Goal: Information Seeking & Learning: Learn about a topic

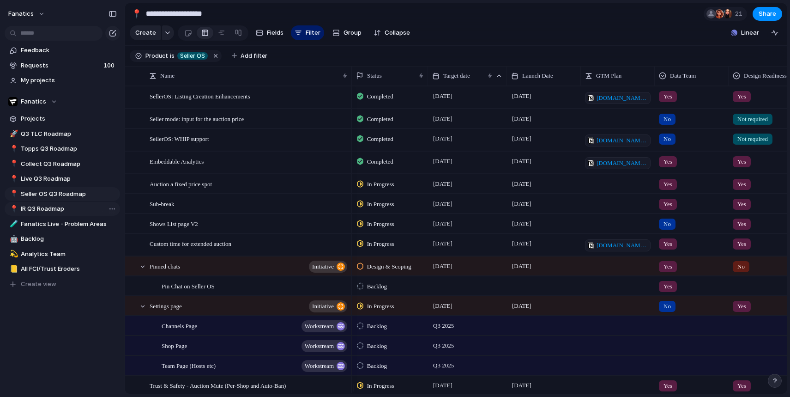
drag, startPoint x: 0, startPoint y: 0, endPoint x: 21, endPoint y: 206, distance: 206.6
click at [21, 206] on span "IR Q3 Roadmap" at bounding box center [69, 208] width 96 height 9
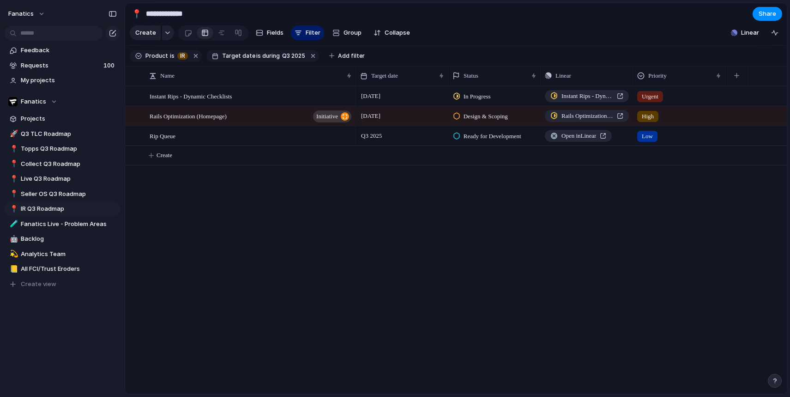
click at [499, 141] on span "Ready for Development" at bounding box center [493, 136] width 58 height 9
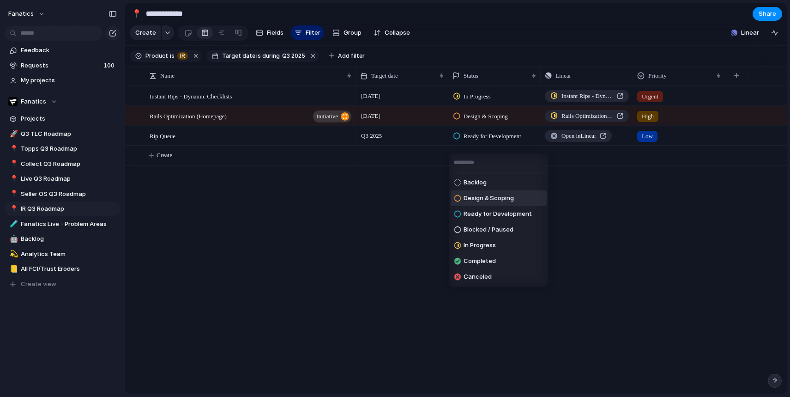
click at [506, 200] on span "Design & Scoping" at bounding box center [489, 198] width 50 height 9
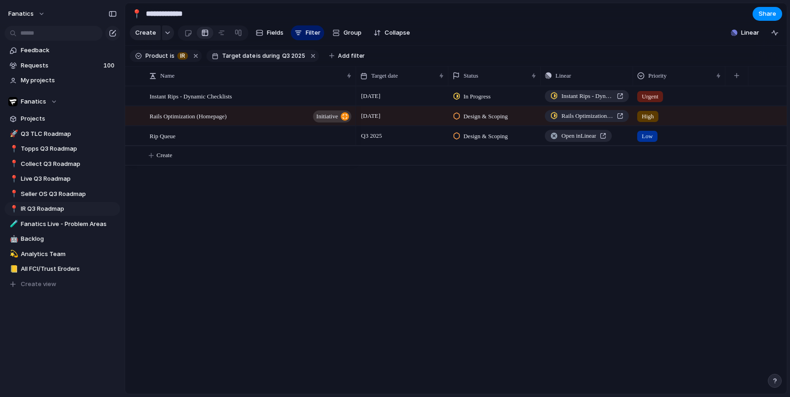
click at [484, 101] on span "In Progress" at bounding box center [477, 96] width 27 height 9
click at [484, 104] on div "Backlog Design & Scoping Ready for Development Blocked / Paused In Progress Com…" at bounding box center [395, 198] width 790 height 397
click at [64, 194] on span "Seller OS Q3 Roadmap" at bounding box center [69, 193] width 96 height 9
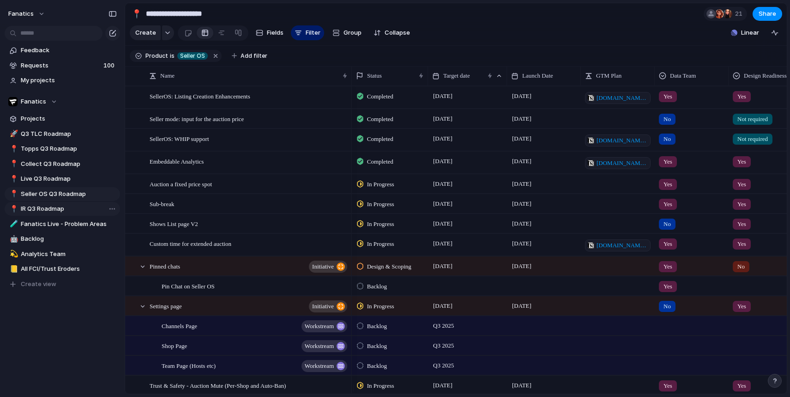
click at [55, 212] on span "IR Q3 Roadmap" at bounding box center [69, 208] width 96 height 9
type input "**********"
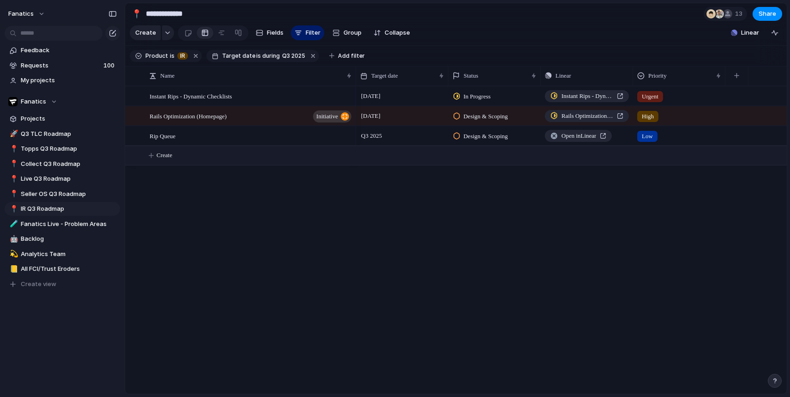
click at [169, 160] on span "Create" at bounding box center [165, 155] width 16 height 9
drag, startPoint x: 190, startPoint y: 167, endPoint x: 198, endPoint y: 165, distance: 8.1
click at [190, 167] on textarea at bounding box center [250, 163] width 200 height 11
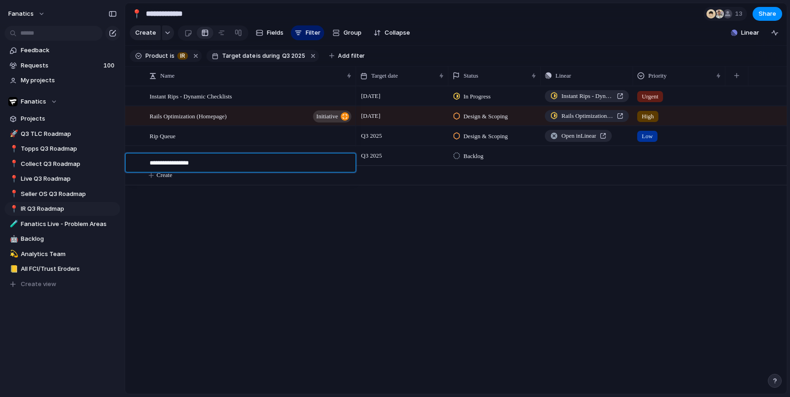
type textarea "**********"
click at [379, 161] on span "Q3 2025" at bounding box center [371, 155] width 25 height 11
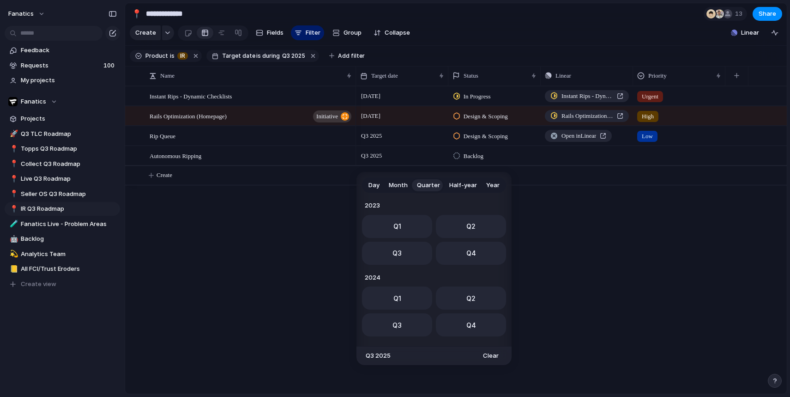
scroll to position [146, 0]
click at [467, 251] on span "Q4" at bounding box center [472, 250] width 10 height 10
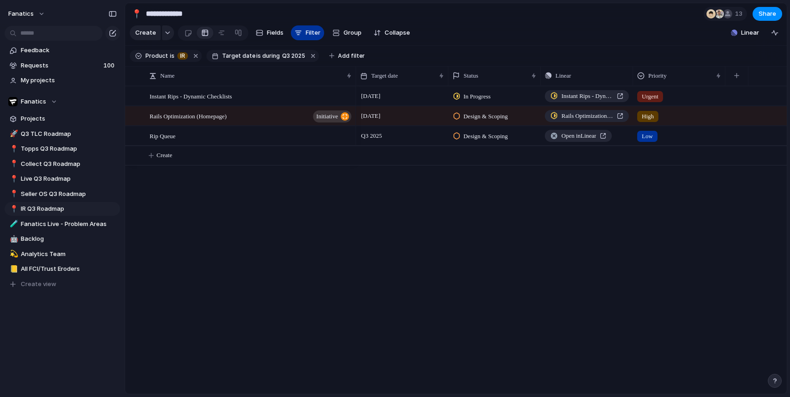
click at [309, 32] on span "Filter" at bounding box center [313, 32] width 15 height 9
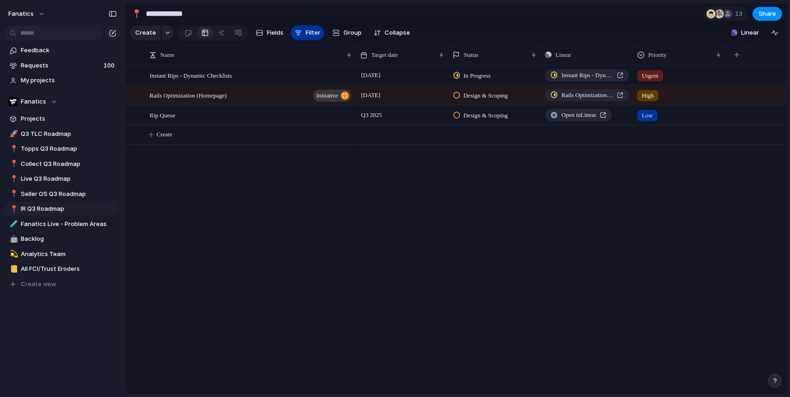
click at [312, 37] on span "Filter" at bounding box center [313, 32] width 15 height 9
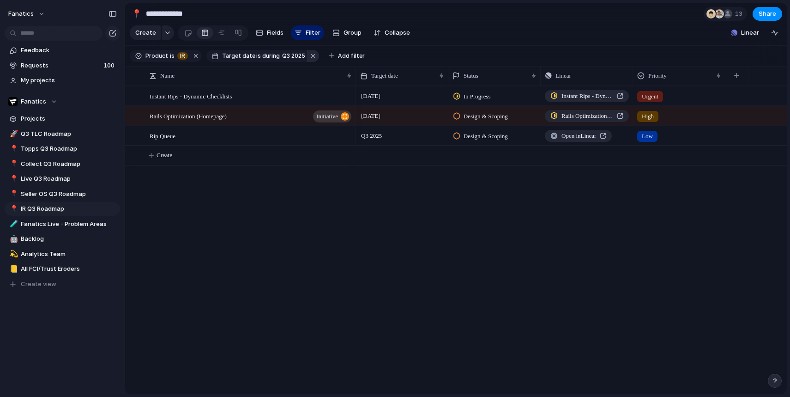
click at [309, 62] on button "button" at bounding box center [313, 56] width 12 height 12
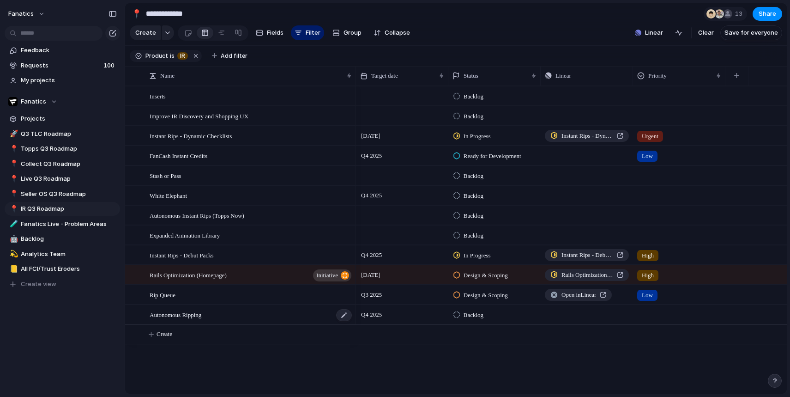
click at [201, 320] on span "Autonomous Ripping" at bounding box center [176, 314] width 52 height 11
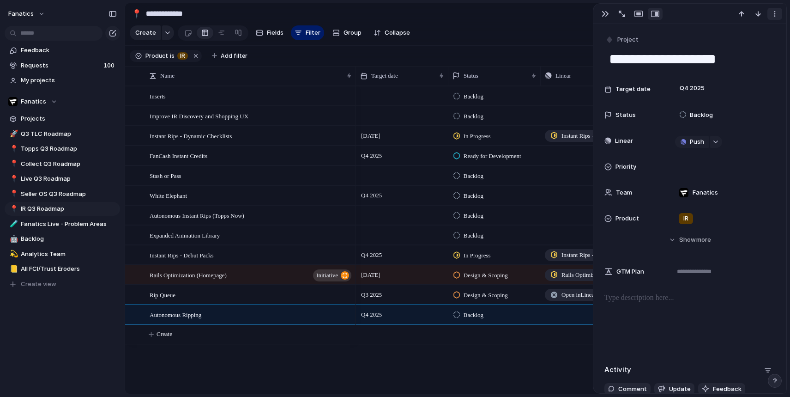
click at [780, 15] on button "button" at bounding box center [775, 14] width 15 height 12
click at [751, 49] on li "Delete" at bounding box center [746, 48] width 69 height 15
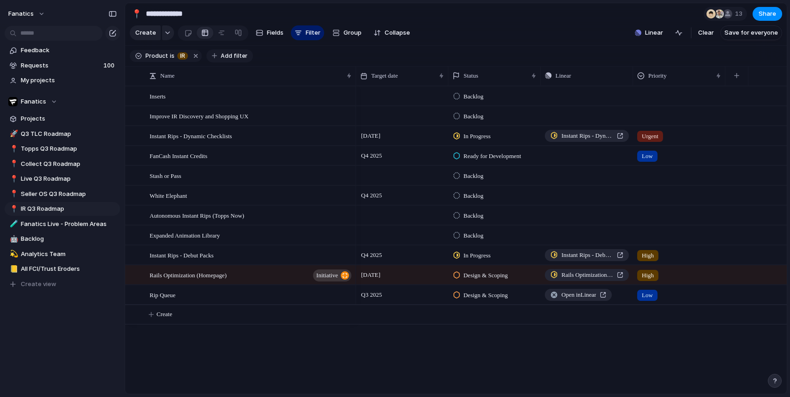
click at [215, 62] on button "Add filter" at bounding box center [229, 55] width 47 height 13
click at [217, 62] on button "Add filter" at bounding box center [229, 55] width 47 height 13
click at [47, 202] on div "Description Start date Priority Target date Team Designer Customer Status Data …" at bounding box center [395, 198] width 790 height 397
click at [47, 193] on span "Seller OS Q3 Roadmap" at bounding box center [69, 193] width 96 height 9
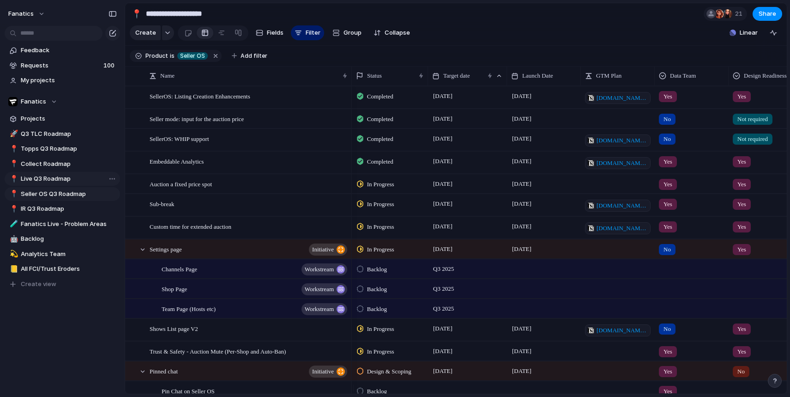
click at [51, 180] on span "Live Q3 Roadmap" at bounding box center [69, 178] width 96 height 9
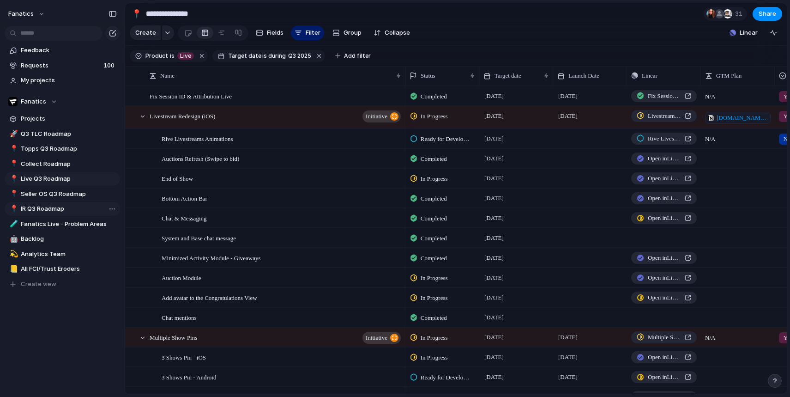
click at [49, 209] on span "IR Q3 Roadmap" at bounding box center [69, 208] width 96 height 9
type input "**********"
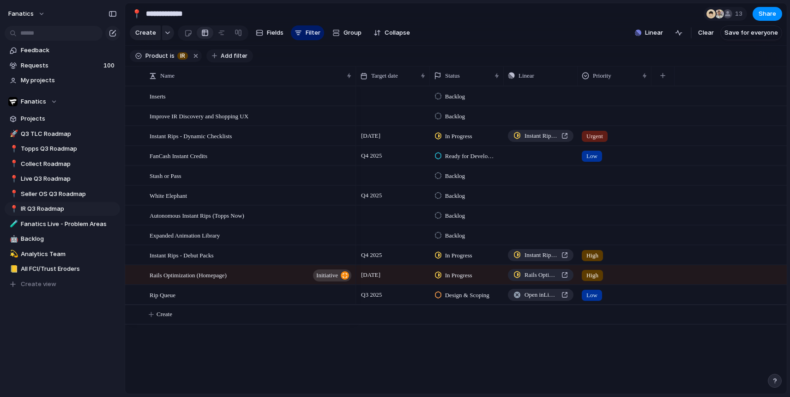
click at [225, 60] on span "Add filter" at bounding box center [234, 56] width 27 height 8
type input "****"
click at [274, 93] on span "Target date" at bounding box center [259, 94] width 35 height 9
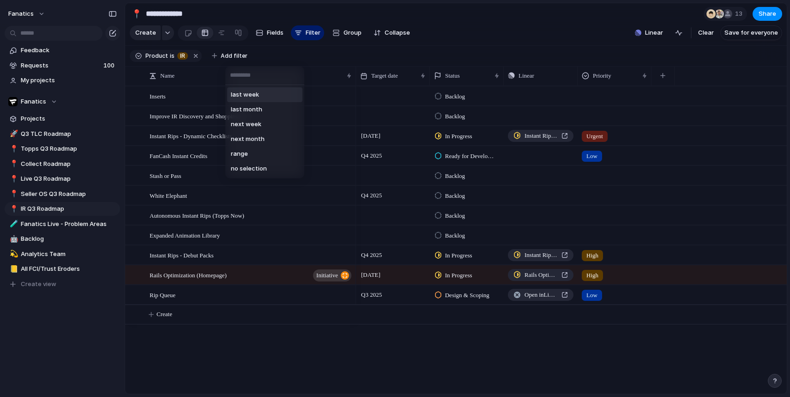
type input "*"
click at [260, 150] on li "range" at bounding box center [264, 153] width 75 height 15
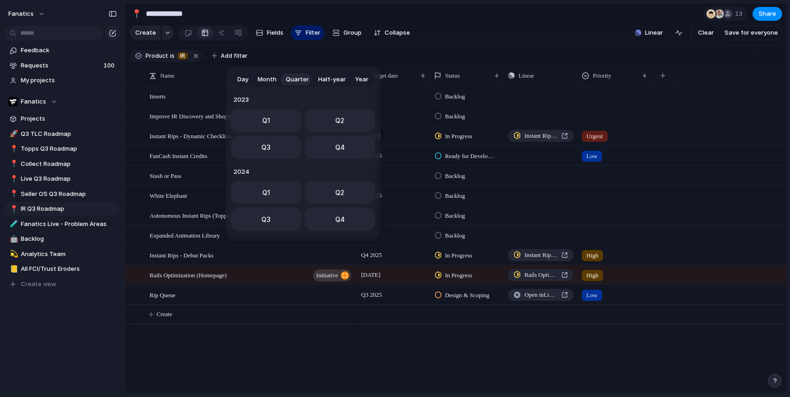
scroll to position [146, 0]
click at [277, 142] on button "Q3" at bounding box center [266, 144] width 70 height 23
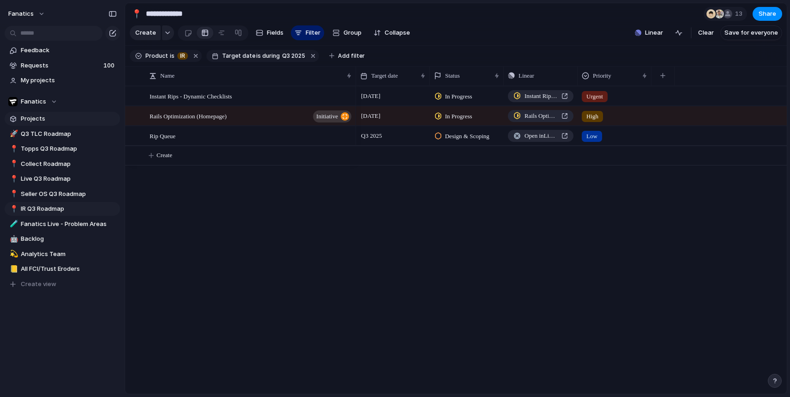
click at [32, 116] on span "Projects" at bounding box center [69, 118] width 96 height 9
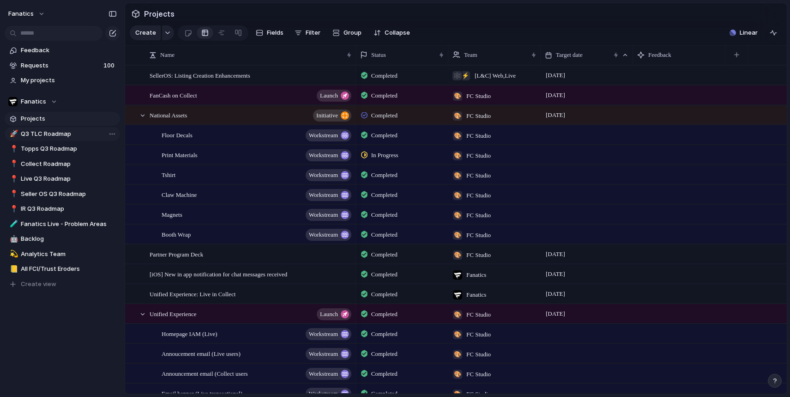
click at [42, 131] on span "Q3 TLC Roadmap" at bounding box center [69, 133] width 96 height 9
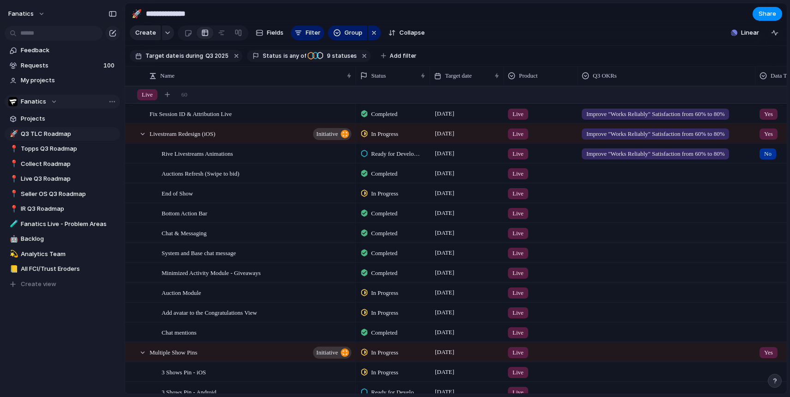
click at [28, 98] on span "Fanatics" at bounding box center [33, 101] width 25 height 9
click at [98, 93] on div "Fanatics ⚡ [L&C] Android ⚡ [L&C] Backend ⚡ [L&C] iOS 🕸 [L&C] Web ⚡ AI ⚡ Analyti…" at bounding box center [395, 198] width 790 height 397
click at [71, 117] on span "Projects" at bounding box center [69, 118] width 96 height 9
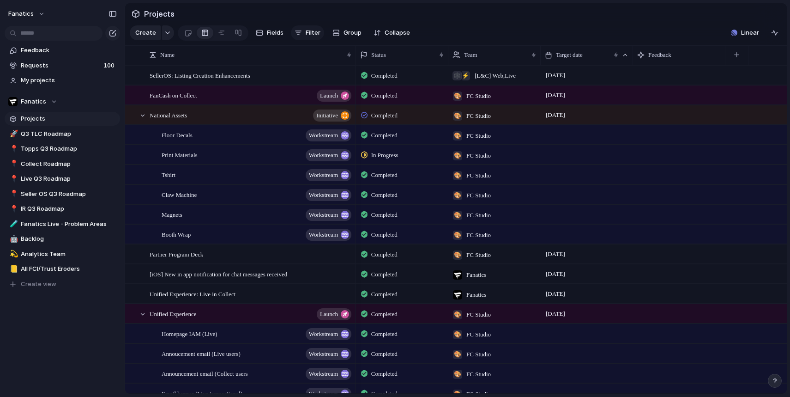
click at [317, 37] on span "Filter" at bounding box center [313, 32] width 15 height 9
type input "*"
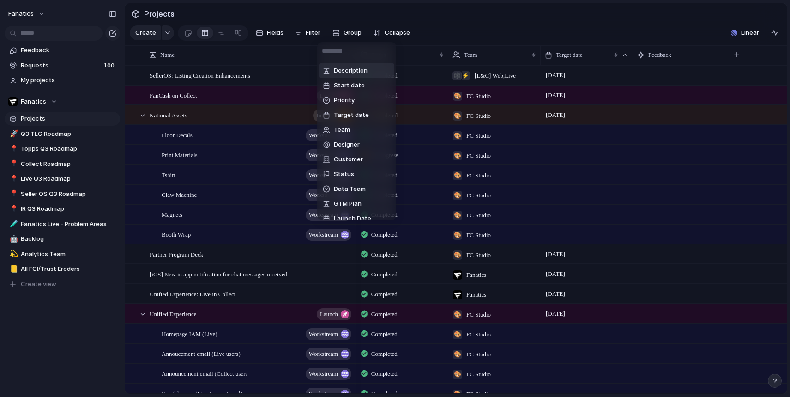
drag, startPoint x: 92, startPoint y: 200, endPoint x: 34, endPoint y: 204, distance: 58.3
click at [92, 200] on div "Description Start date Priority Target date Team Designer Customer Status Data …" at bounding box center [395, 198] width 790 height 397
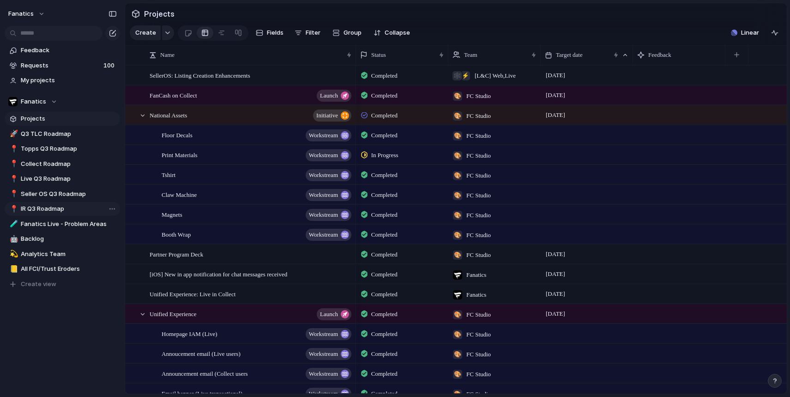
click at [24, 205] on span "IR Q3 Roadmap" at bounding box center [69, 208] width 96 height 9
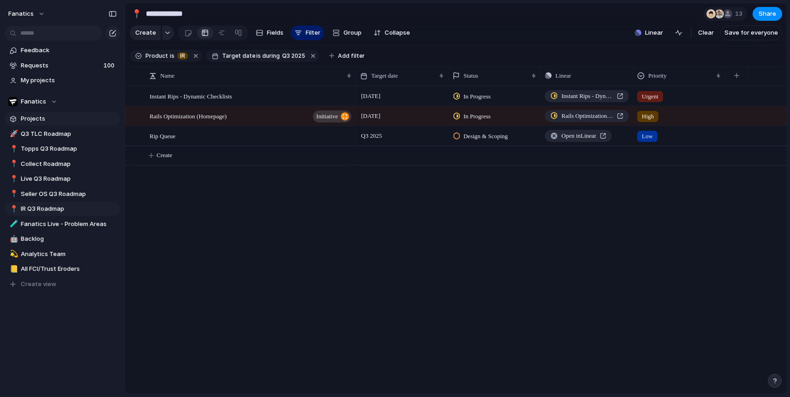
click at [45, 121] on span "Projects" at bounding box center [69, 118] width 96 height 9
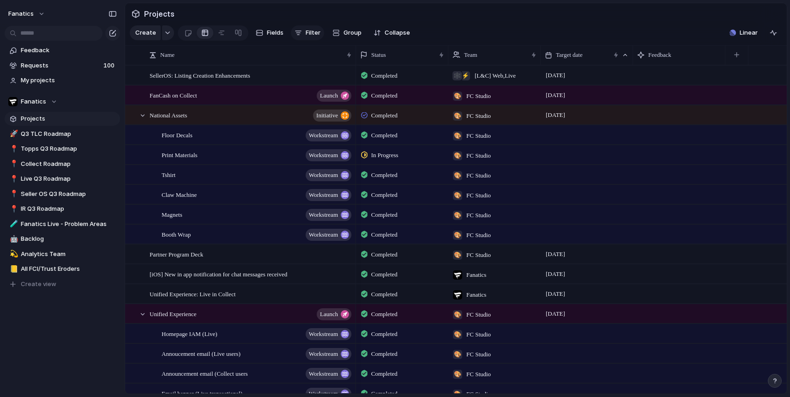
click at [307, 36] on span "Filter" at bounding box center [313, 32] width 15 height 9
type input "******"
click at [335, 71] on span "Product" at bounding box center [336, 67] width 24 height 9
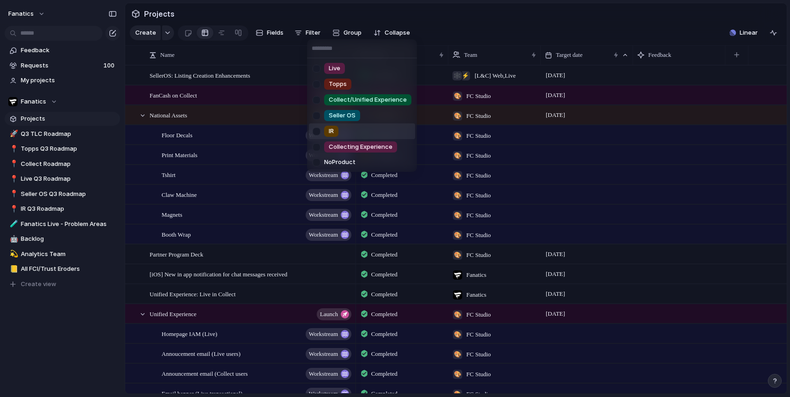
click at [349, 128] on li "IR" at bounding box center [362, 131] width 106 height 16
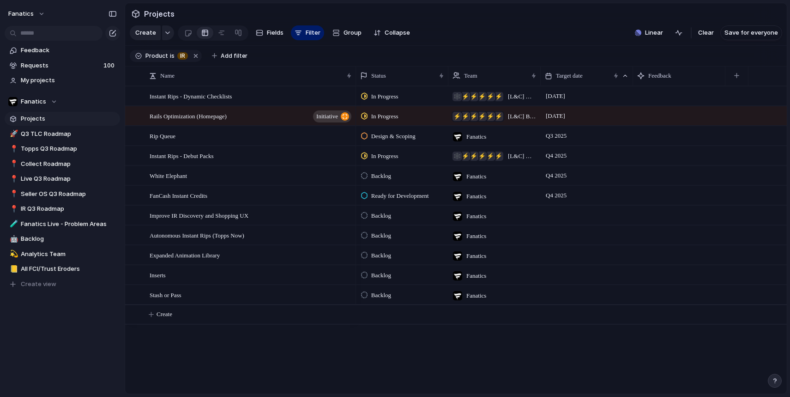
click at [521, 121] on span "[L&C] Backend , [L&C] iOS , [L&C] Android , Analytics , Design Team , Data" at bounding box center [522, 116] width 29 height 9
click at [527, 52] on div "Fanatics ⚡ Design Team 🤖 Data Engineering ⚡ AI ⚡ CustomerService ⚡ Performance …" at bounding box center [395, 198] width 790 height 397
click at [391, 240] on span "Backlog" at bounding box center [381, 235] width 20 height 9
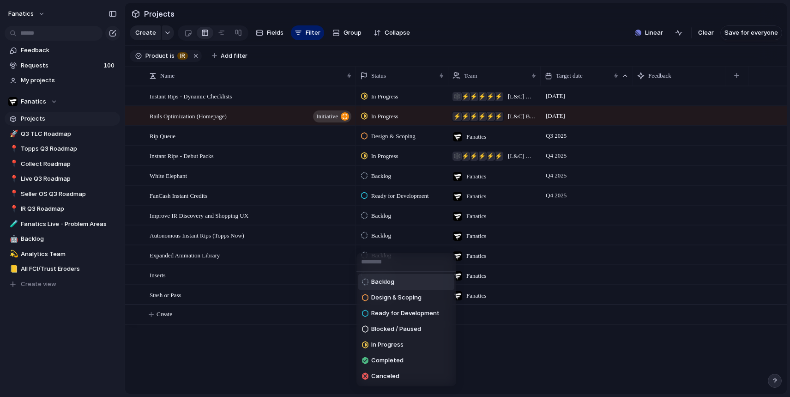
click at [392, 242] on div "Backlog Design & Scoping Ready for Development Blocked / Paused In Progress Com…" at bounding box center [395, 198] width 790 height 397
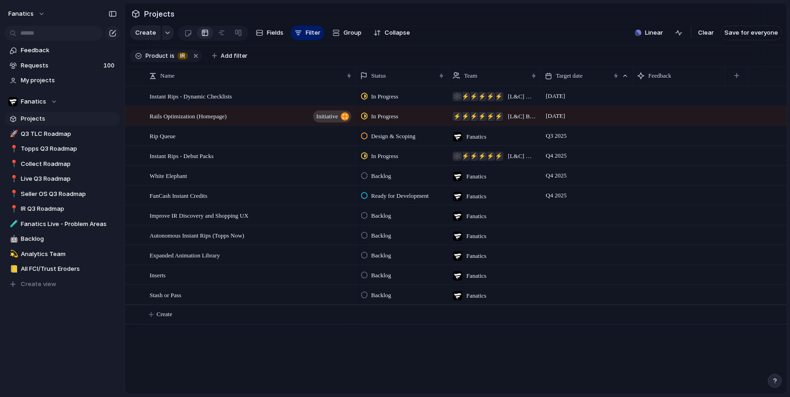
click at [563, 241] on div at bounding box center [587, 234] width 92 height 19
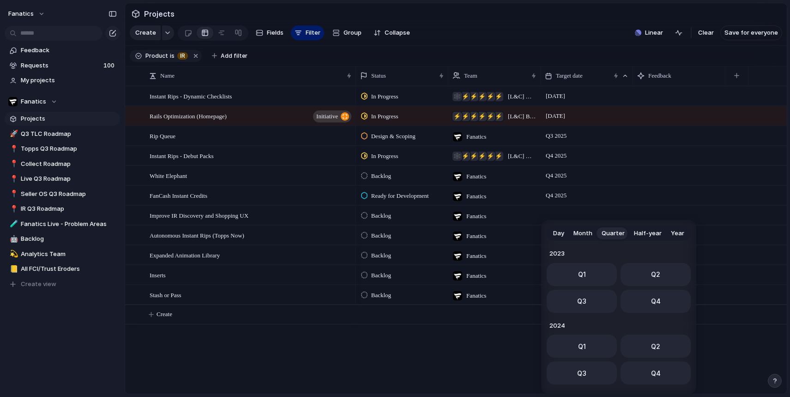
scroll to position [146, 0]
click at [654, 298] on span "Q4" at bounding box center [656, 298] width 10 height 10
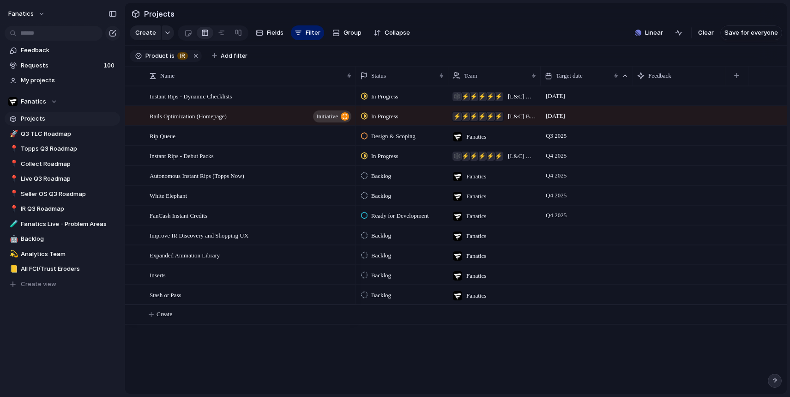
click at [386, 260] on span "Backlog" at bounding box center [381, 255] width 20 height 9
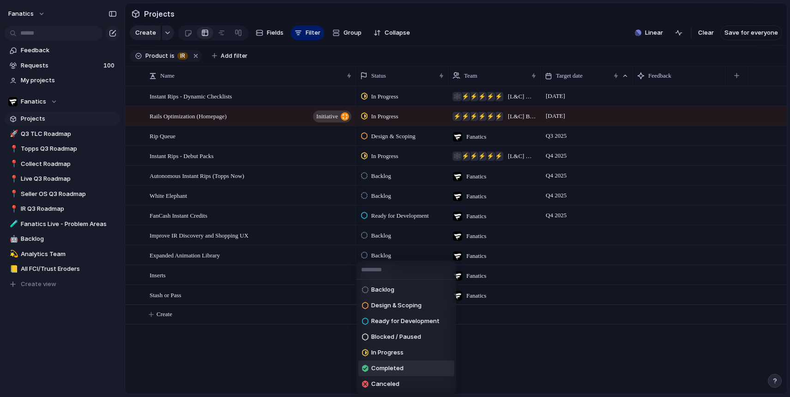
click at [401, 369] on span "Completed" at bounding box center [387, 368] width 32 height 9
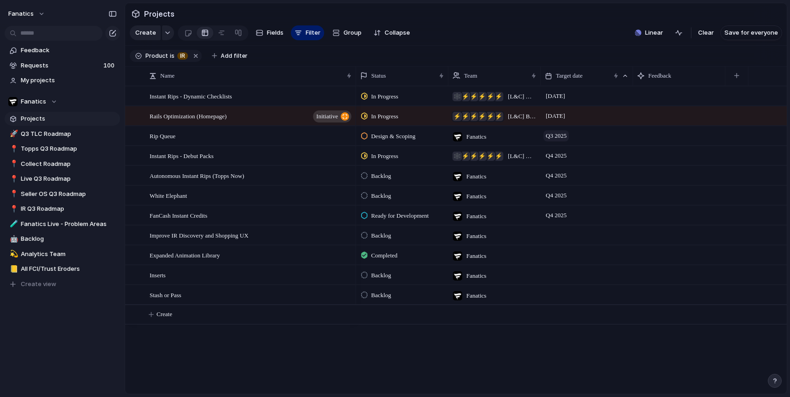
click at [569, 141] on span "Q3 2025" at bounding box center [556, 135] width 25 height 11
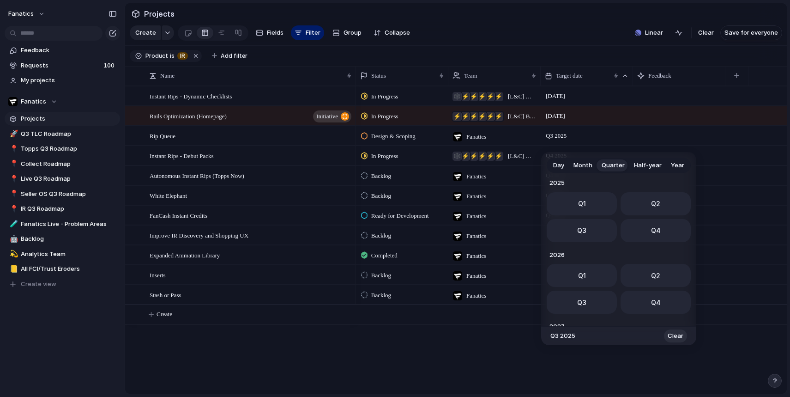
click at [680, 338] on span "Clear" at bounding box center [676, 335] width 16 height 9
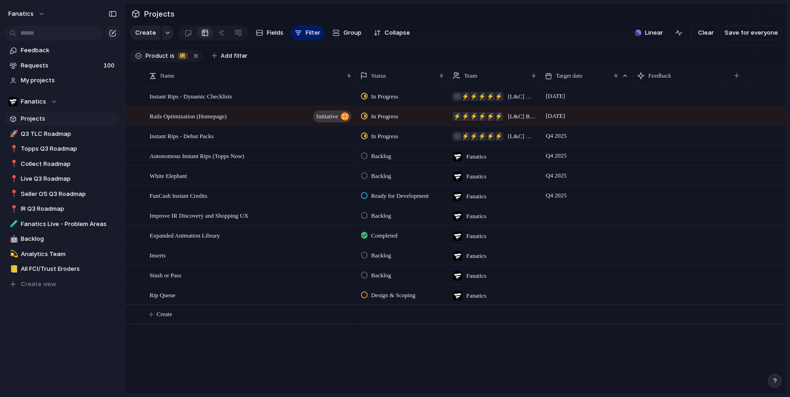
click at [381, 161] on span "Backlog" at bounding box center [381, 156] width 20 height 9
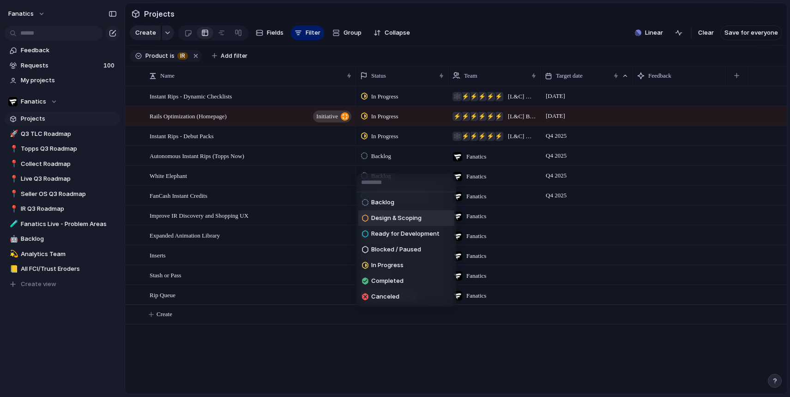
click at [397, 215] on span "Design & Scoping" at bounding box center [396, 217] width 50 height 9
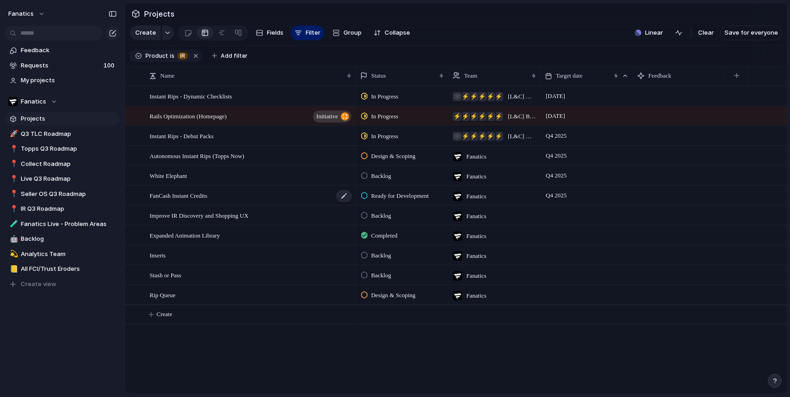
click at [191, 200] on span "FanCash Instant Credits" at bounding box center [179, 195] width 58 height 11
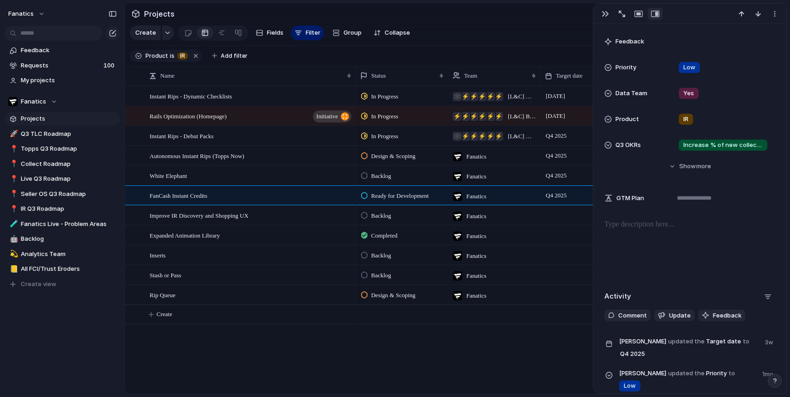
scroll to position [124, 0]
click at [224, 366] on div "Instant Rips - Dynamic Checklists Rails Optimization (Homepage) initiative Rip …" at bounding box center [456, 240] width 662 height 308
click at [608, 12] on div "button" at bounding box center [605, 13] width 7 height 7
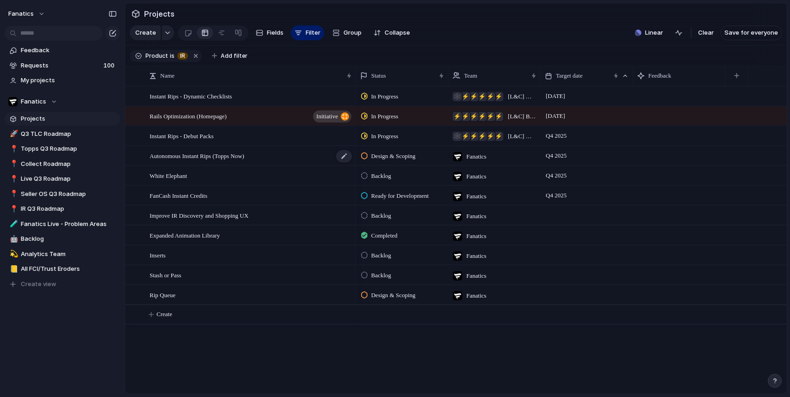
click at [209, 161] on span "Autonomous Instant Rips (Topps Now)" at bounding box center [197, 155] width 95 height 11
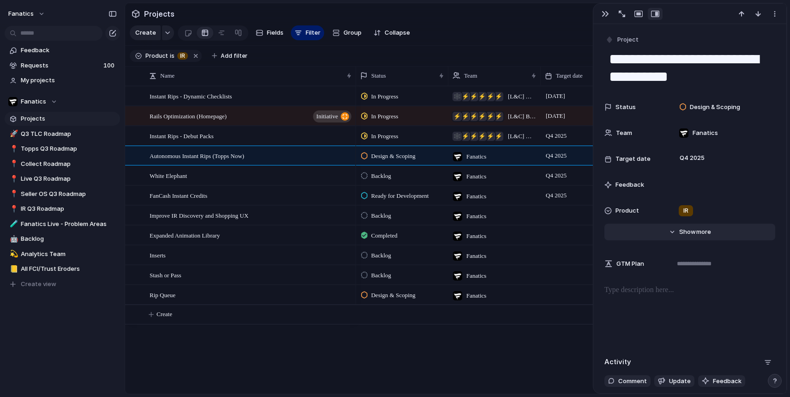
click at [685, 233] on span "Show" at bounding box center [687, 231] width 17 height 9
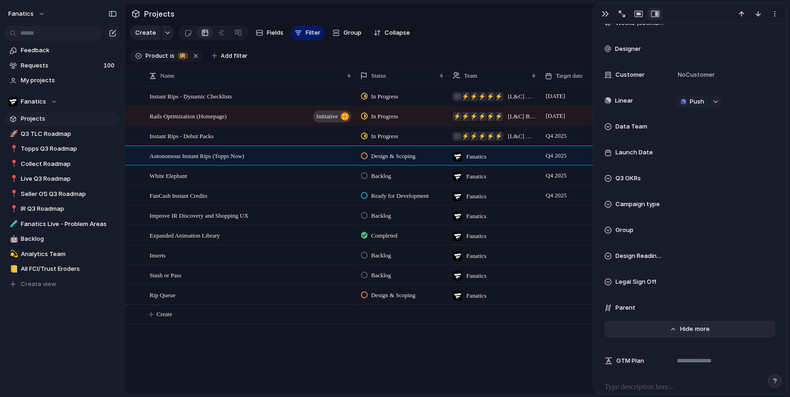
scroll to position [341, 0]
click at [490, 42] on section "Create Fields Filter Group Zoom Collapse Linear Clear Save for everyone" at bounding box center [456, 35] width 662 height 22
click at [606, 15] on div "button" at bounding box center [605, 13] width 7 height 7
